Goal: Information Seeking & Learning: Learn about a topic

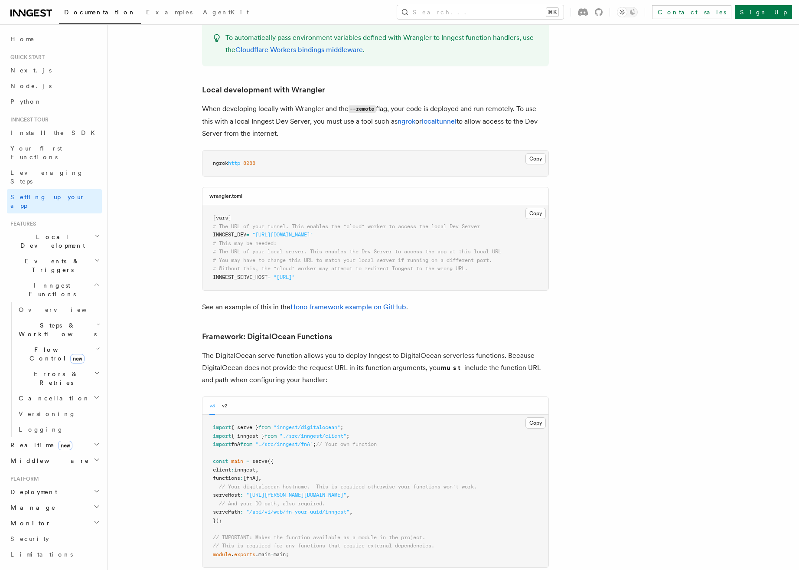
scroll to position [1734, 0]
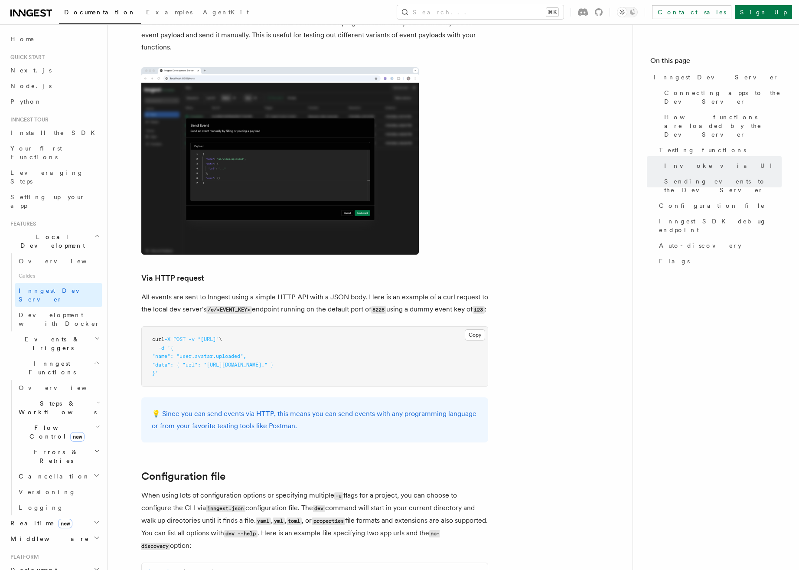
scroll to position [127, 0]
